Goal: Information Seeking & Learning: Compare options

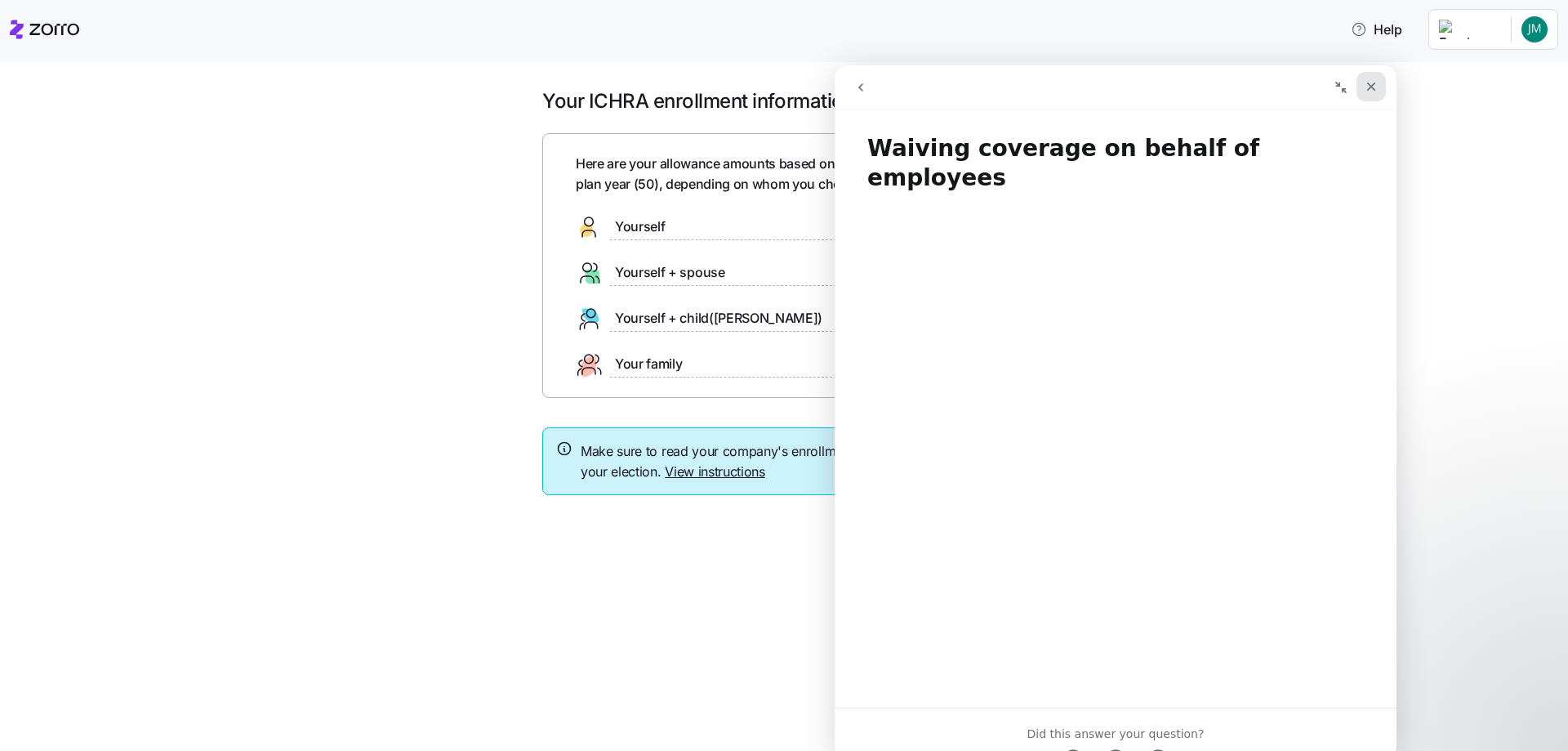
click at [1375, 90] on icon "Close" at bounding box center [1372, 87] width 9 height 9
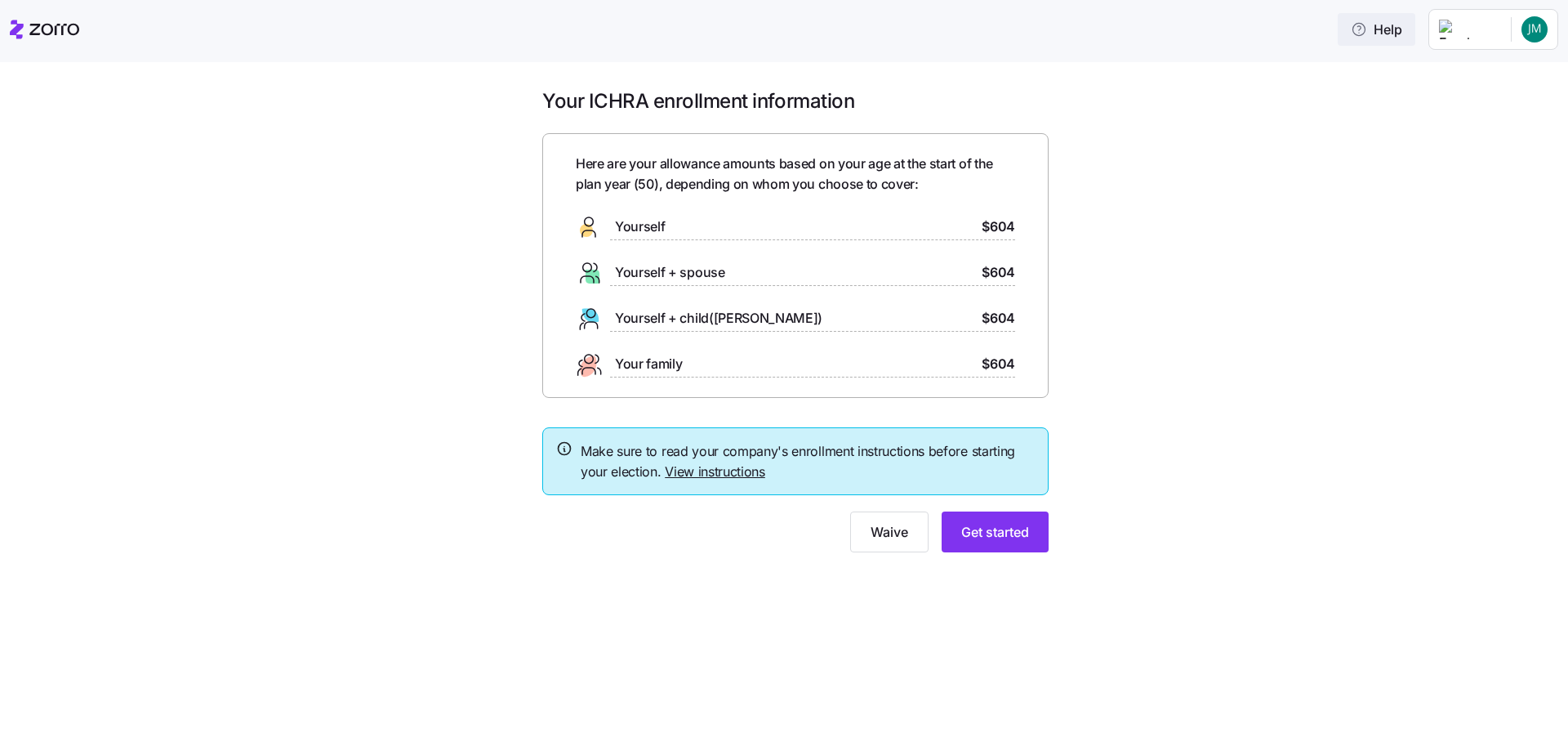
click at [1402, 33] on span "Help" at bounding box center [1377, 29] width 51 height 20
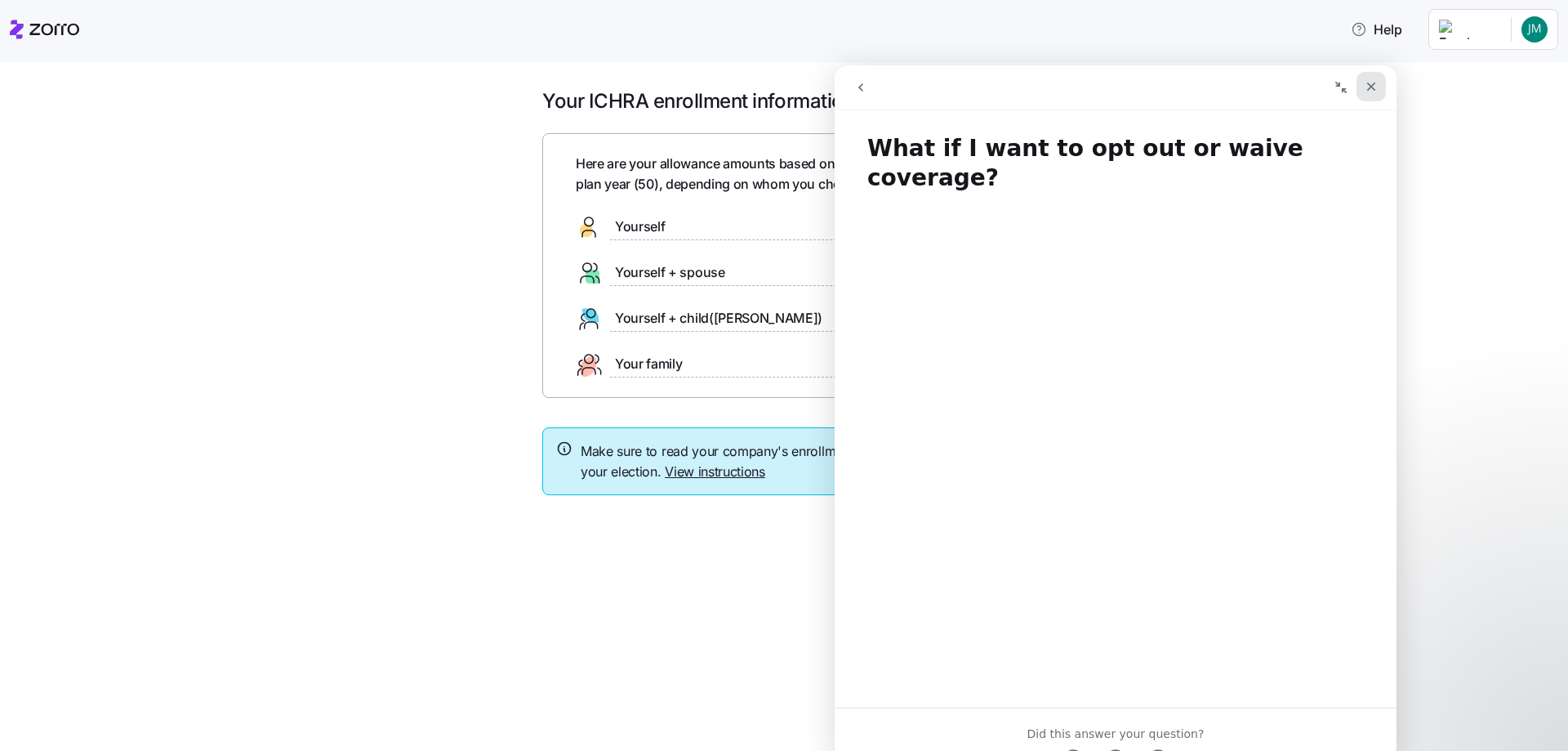
click at [1369, 86] on icon "Close" at bounding box center [1371, 86] width 13 height 13
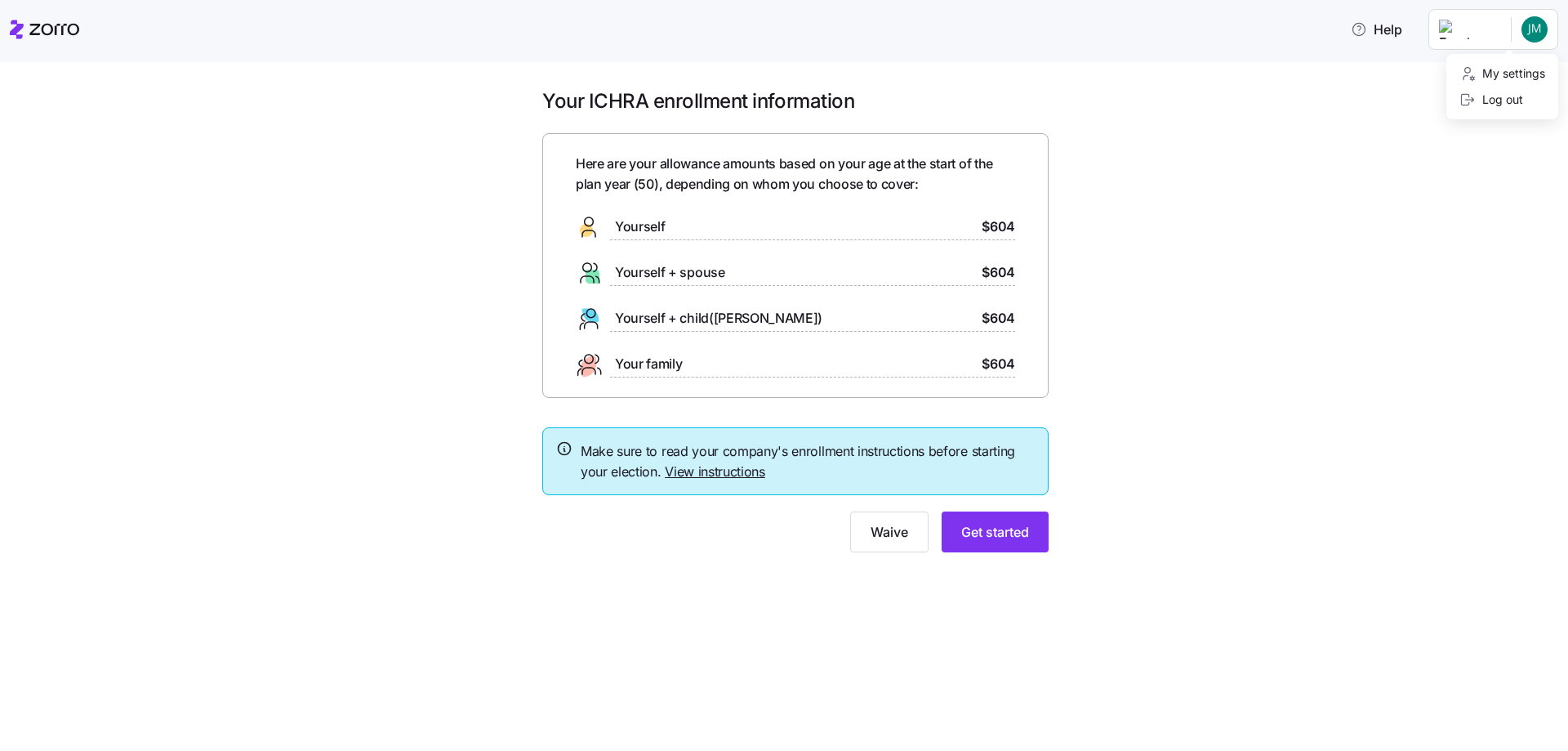
click at [1524, 25] on html "Help Your ICHRA enrollment information Here are your allowance amounts based on…" at bounding box center [784, 371] width 1568 height 742
click at [1316, 264] on html "Help Your ICHRA enrollment information Here are your allowance amounts based on…" at bounding box center [784, 371] width 1568 height 742
click at [973, 530] on span "Get started" at bounding box center [995, 531] width 68 height 20
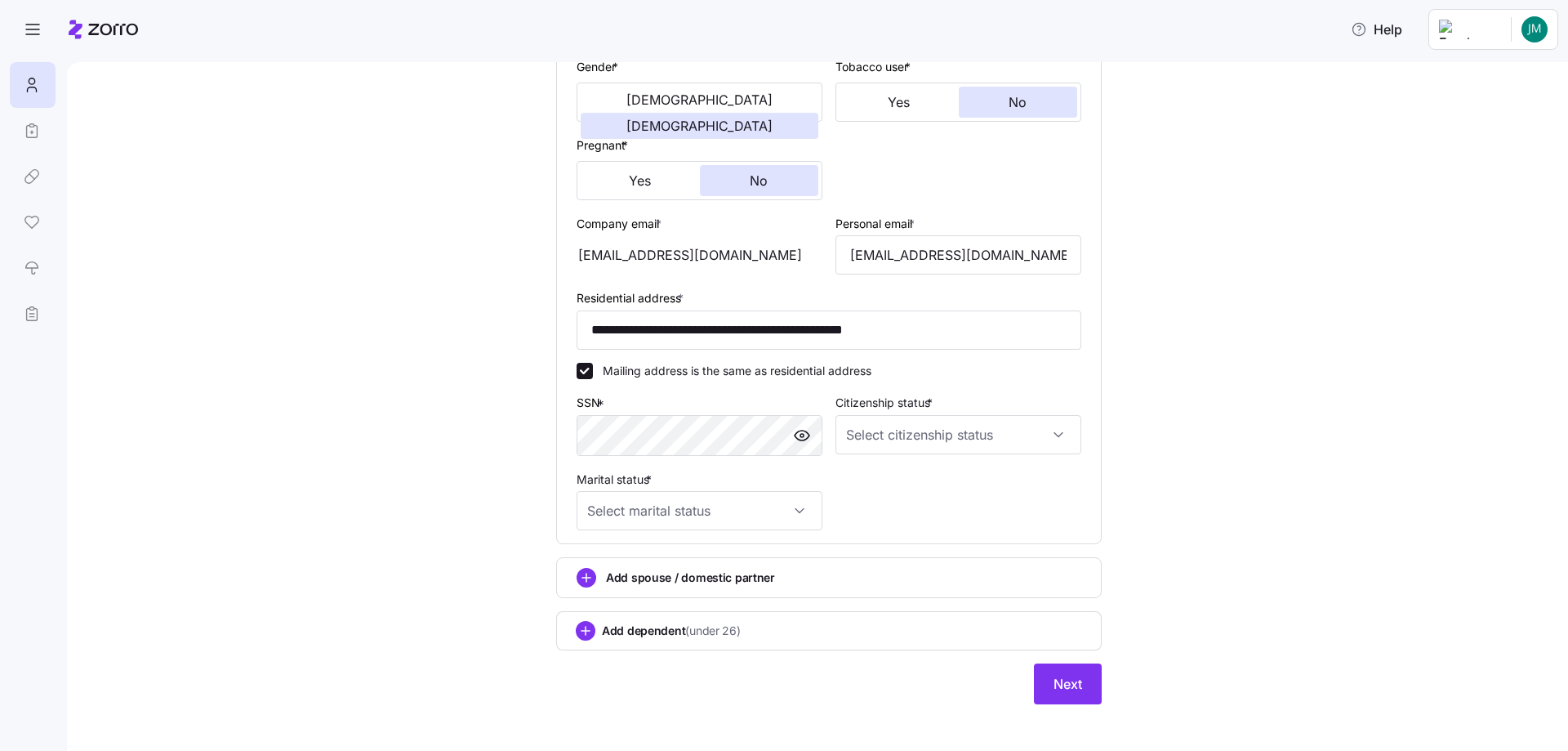
scroll to position [339, 0]
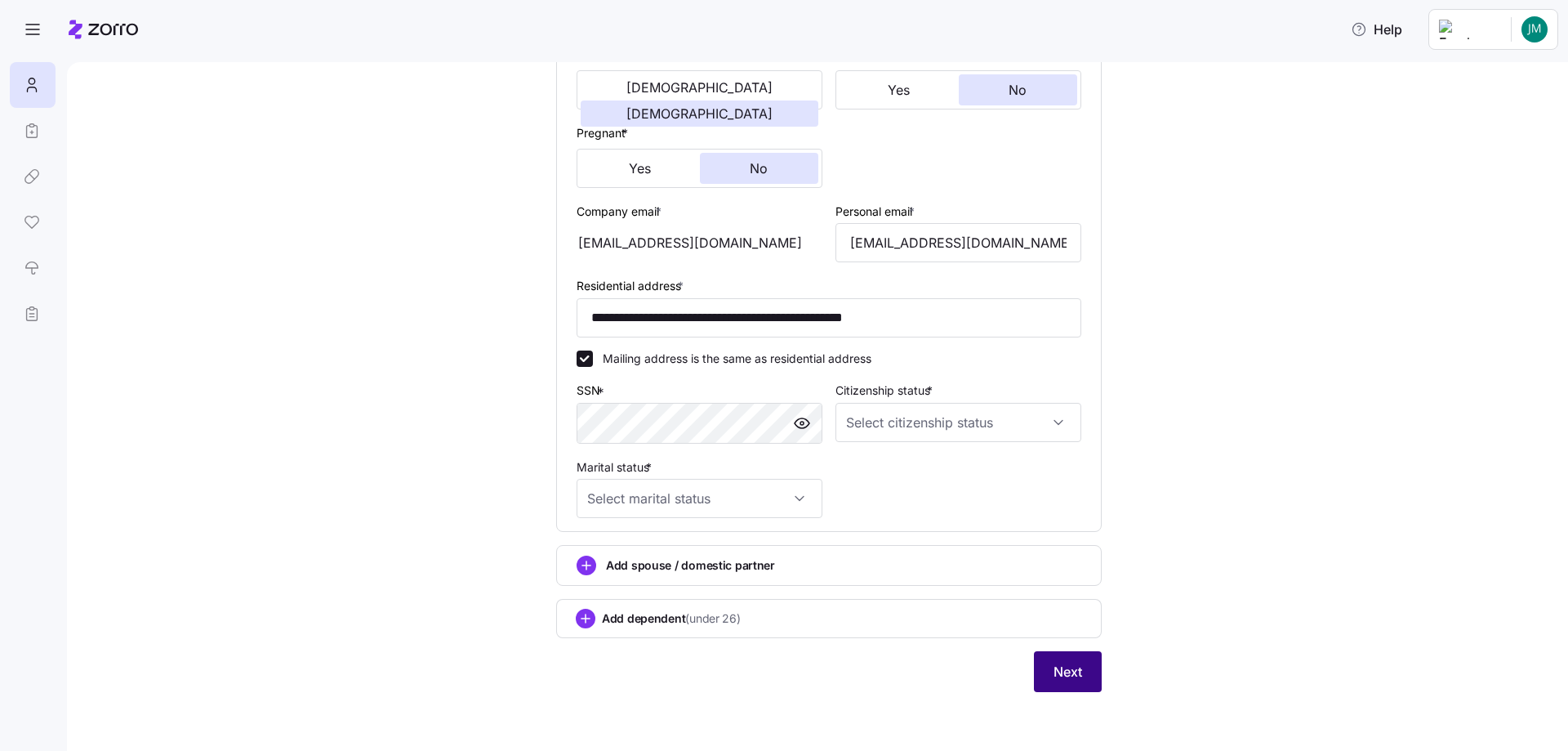
click at [1065, 677] on span "Next" at bounding box center [1067, 671] width 28 height 20
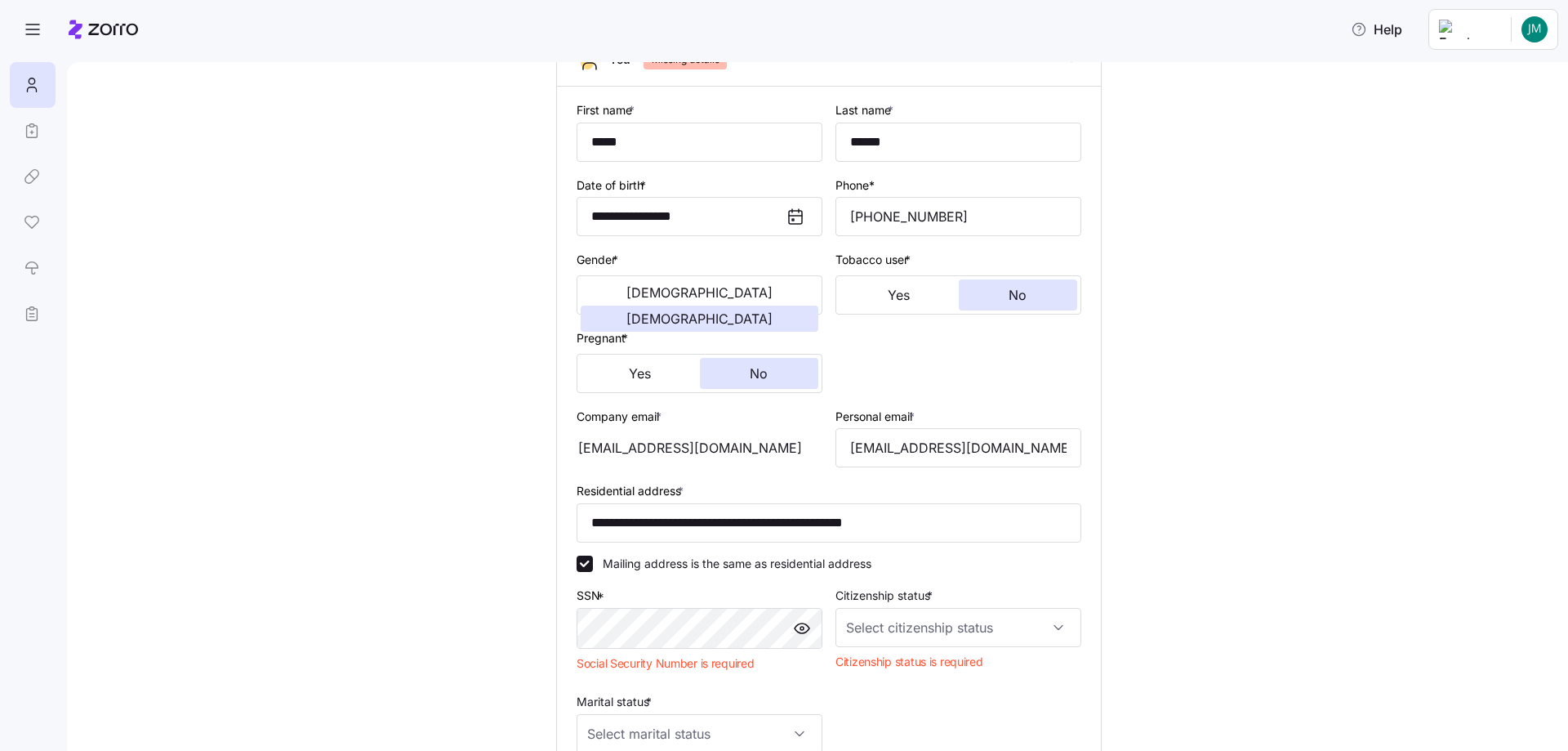
scroll to position [0, 0]
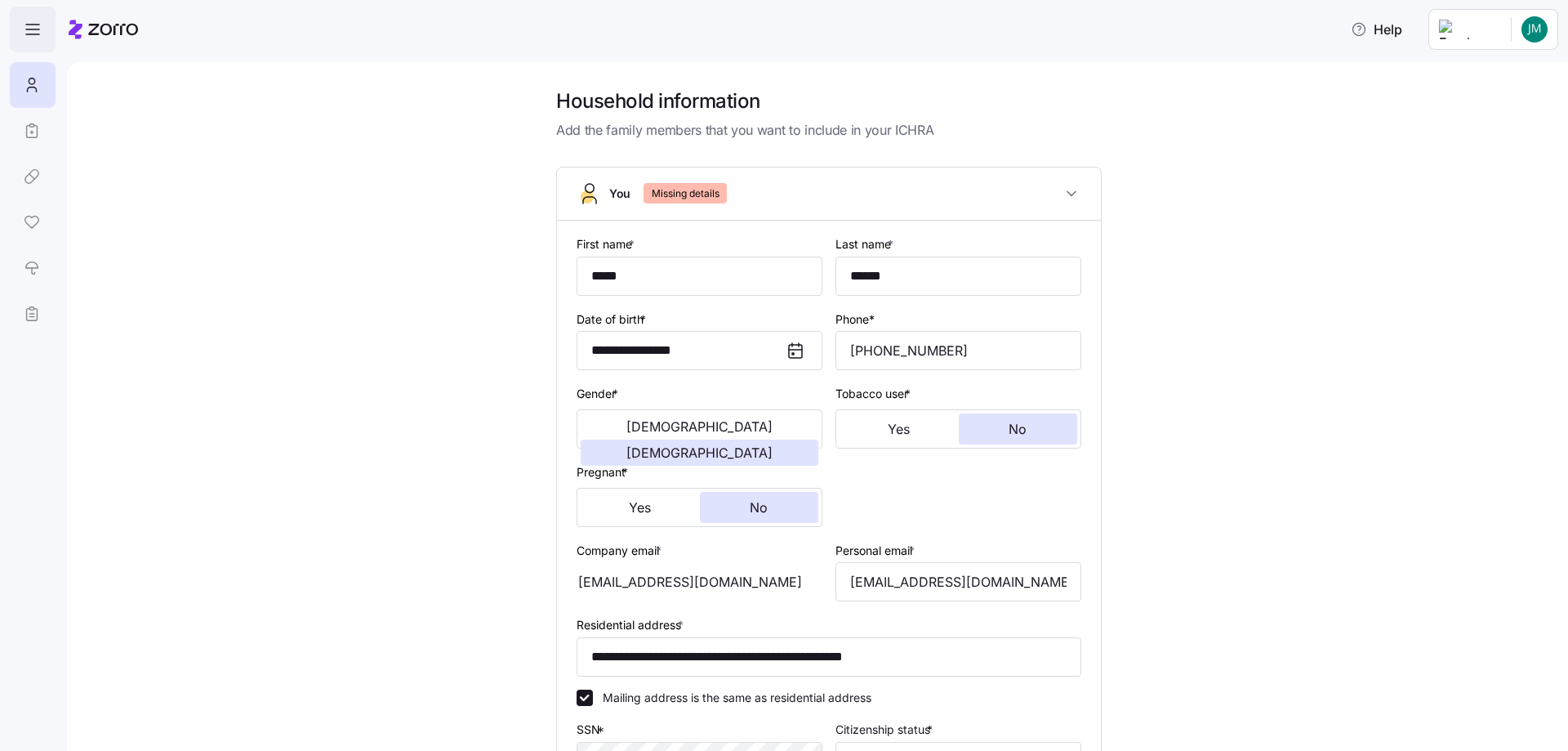
click at [30, 22] on icon "button" at bounding box center [33, 29] width 20 height 20
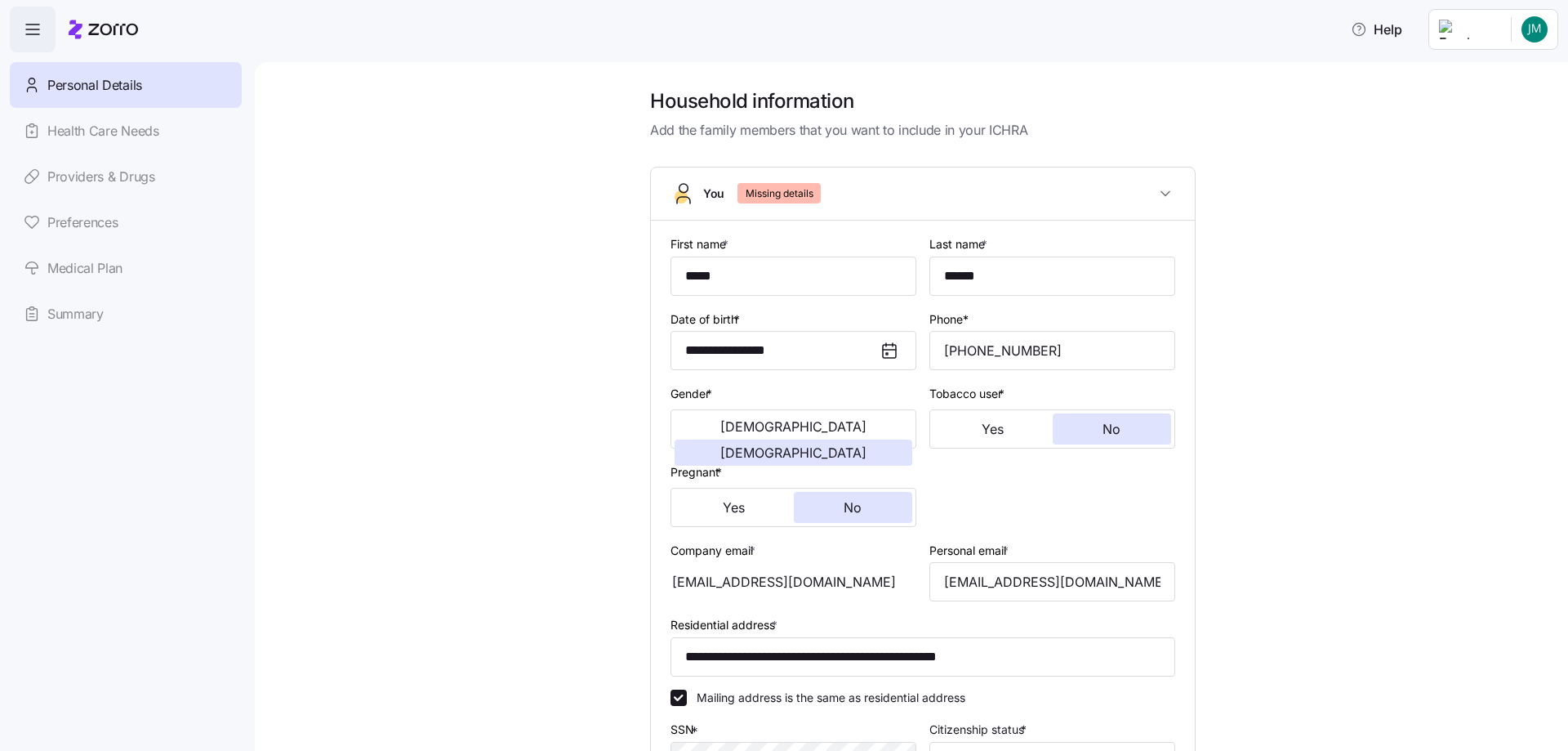
click at [69, 134] on link "Health Care Needs" at bounding box center [125, 130] width 232 height 45
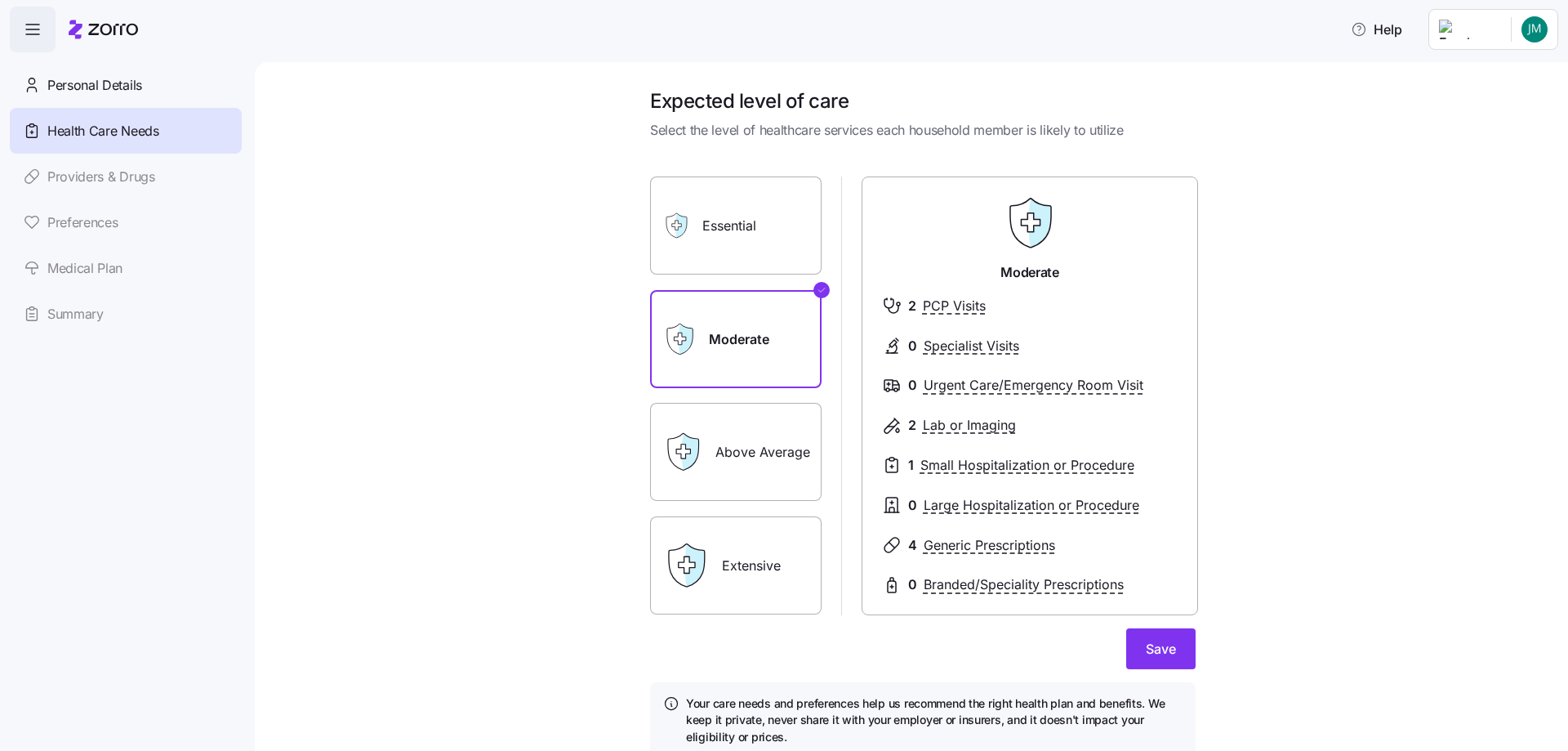
click at [1531, 34] on html "Help Personal Details Health Care Needs Providers & Drugs Preferences Medical P…" at bounding box center [784, 371] width 1568 height 742
click at [1338, 293] on html "Help Personal Details Health Care Needs Providers & Drugs Preferences Medical P…" at bounding box center [784, 371] width 1568 height 742
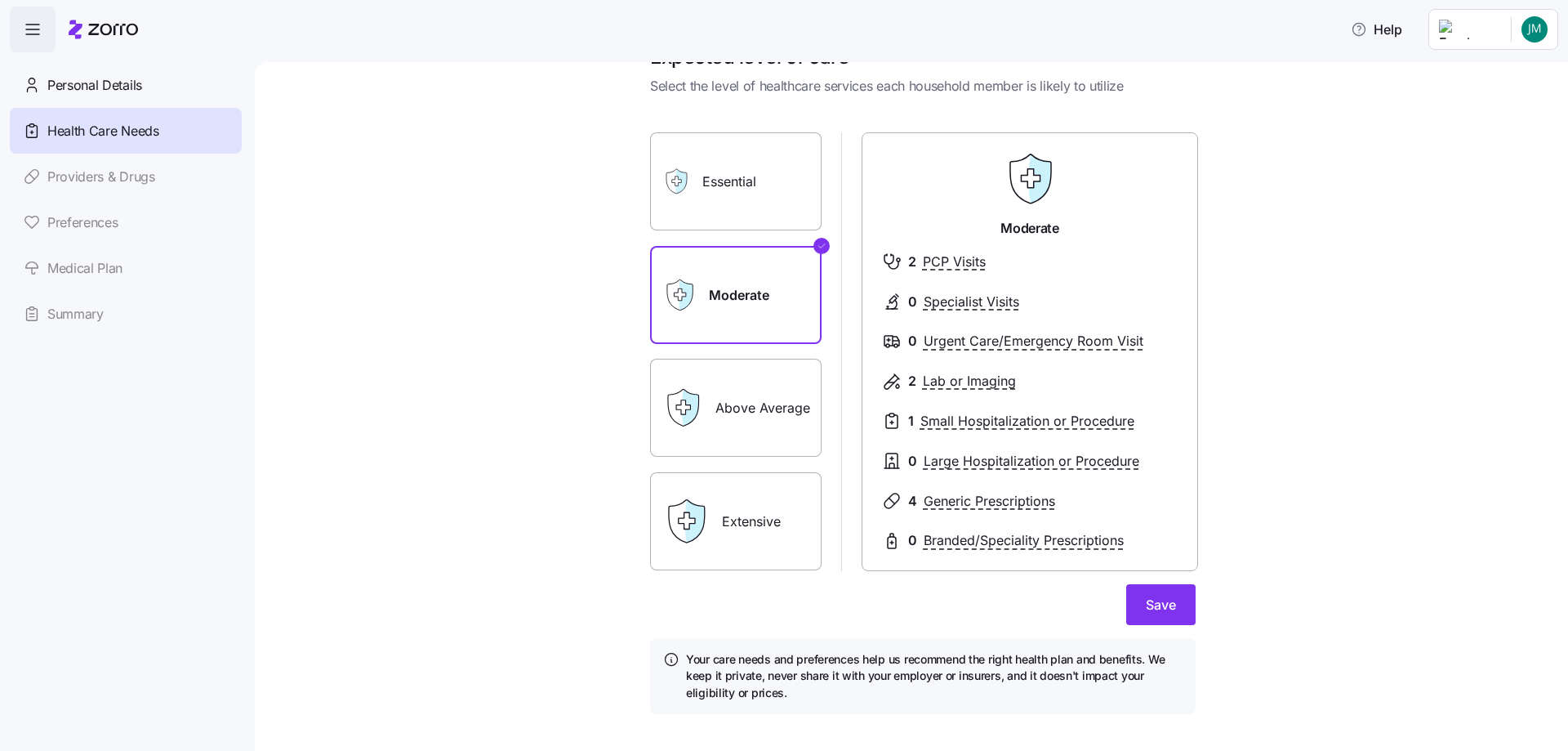
scroll to position [66, 0]
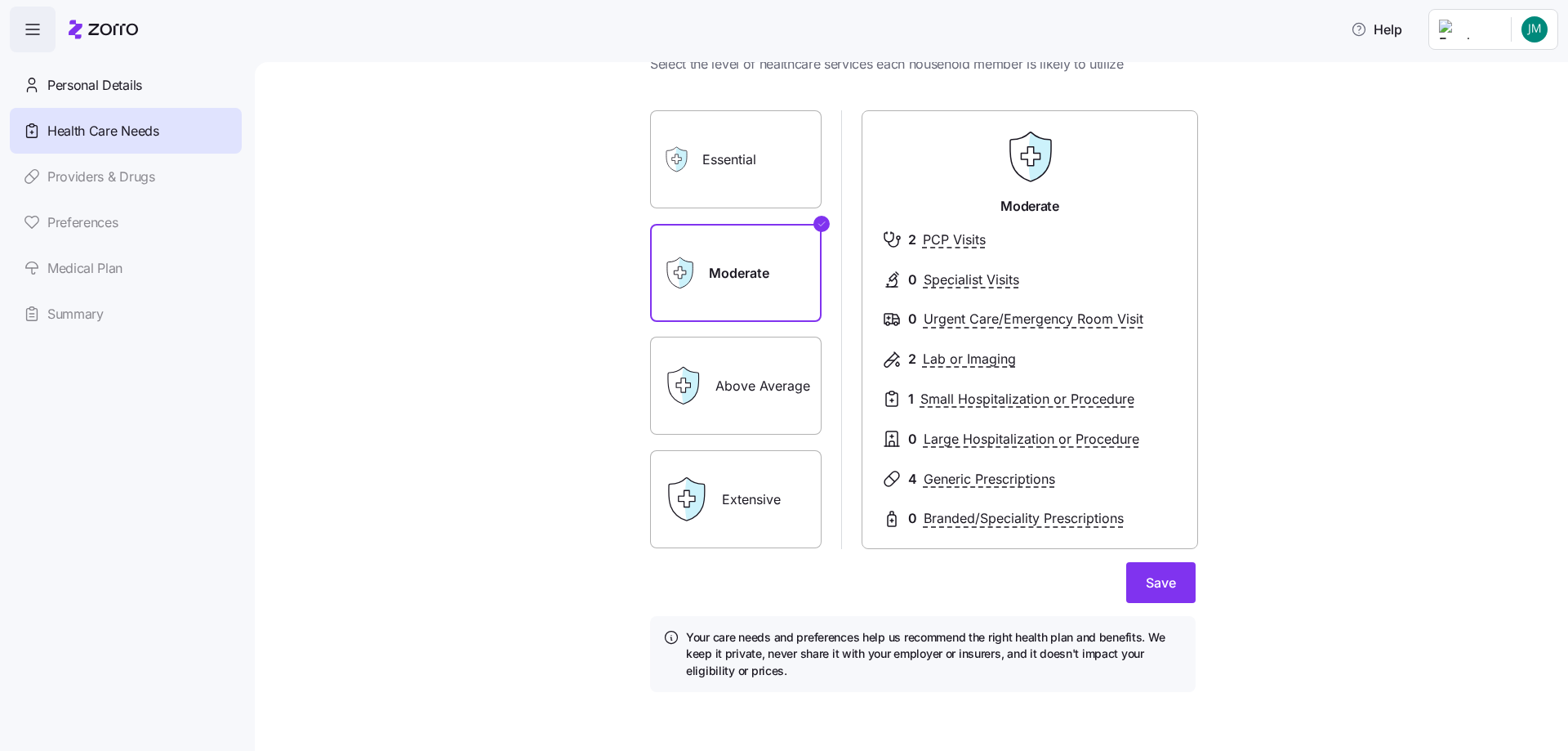
click at [90, 275] on link "Medical Plan" at bounding box center [125, 268] width 232 height 45
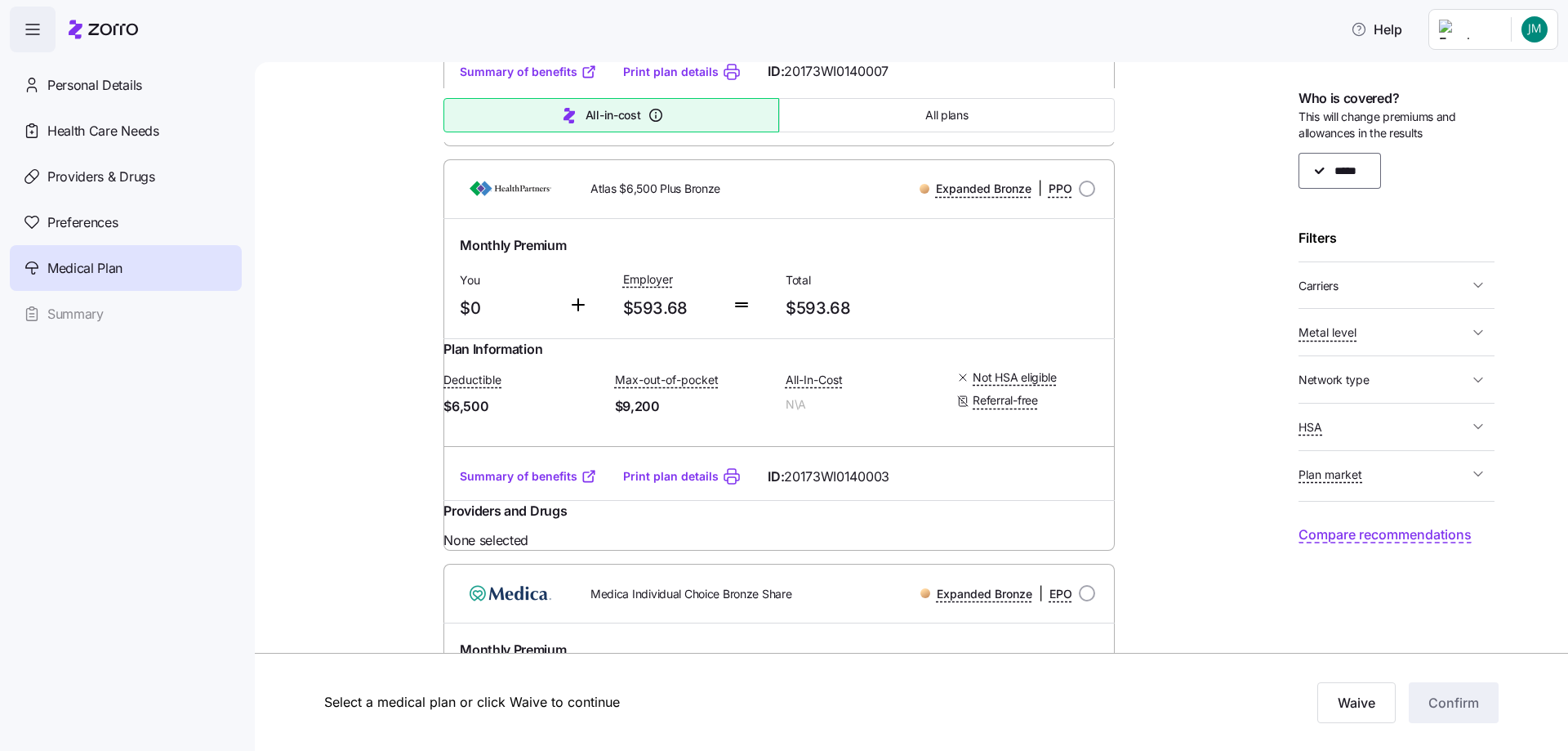
scroll to position [572, 0]
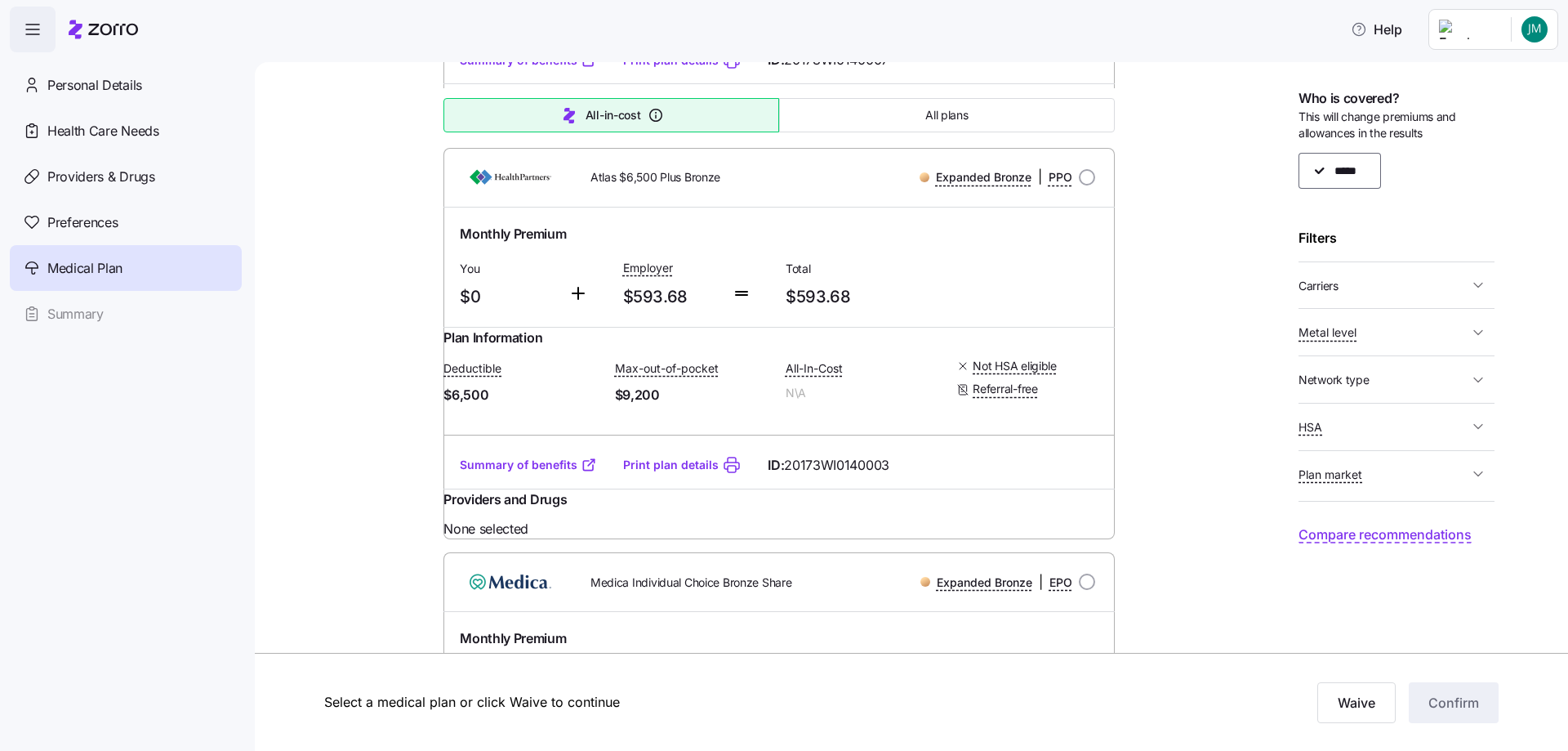
click at [517, 473] on link "Summary of benefits" at bounding box center [528, 464] width 137 height 16
click at [1079, 185] on input "radio" at bounding box center [1087, 177] width 16 height 16
radio input "true"
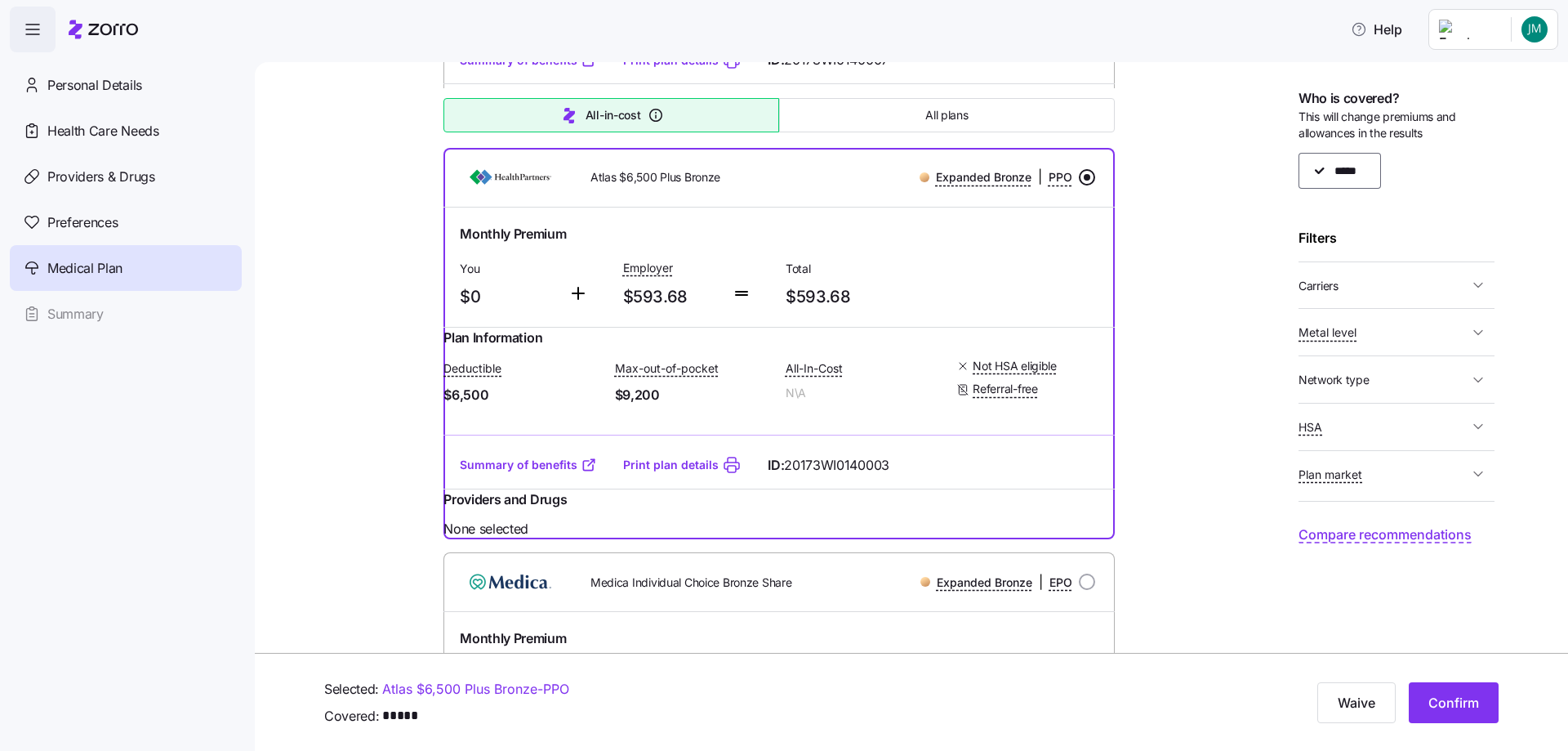
click at [1079, 185] on input "radio" at bounding box center [1087, 177] width 16 height 16
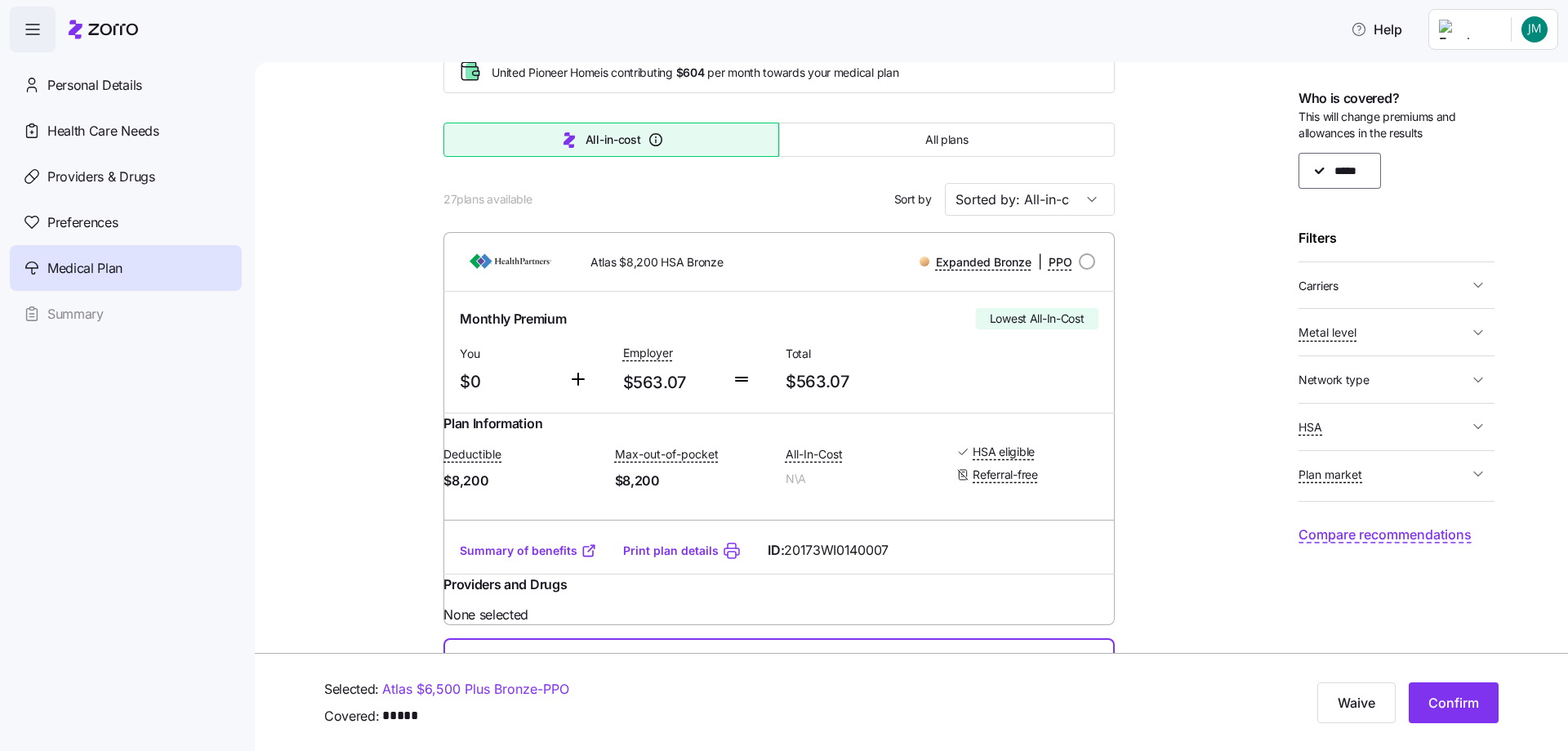
scroll to position [0, 0]
